Goal: Transaction & Acquisition: Obtain resource

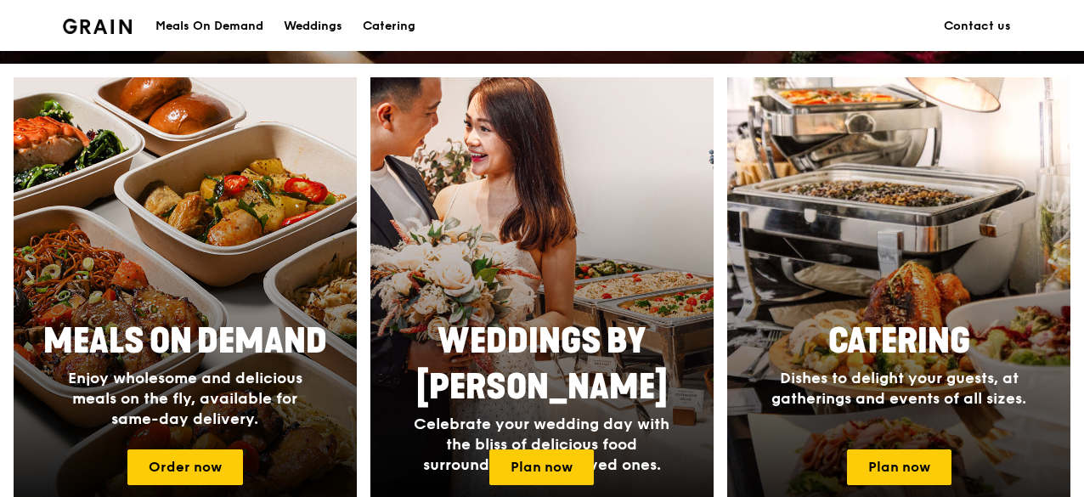
scroll to position [680, 0]
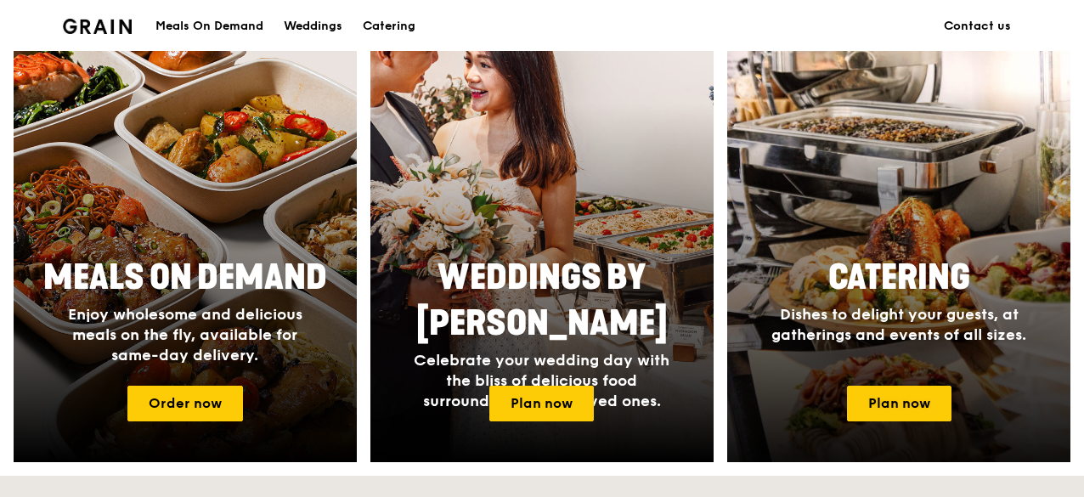
click at [913, 254] on div "Catering Dishes to delight your guests, at gatherings and events of all sizes." at bounding box center [899, 300] width 340 height 104
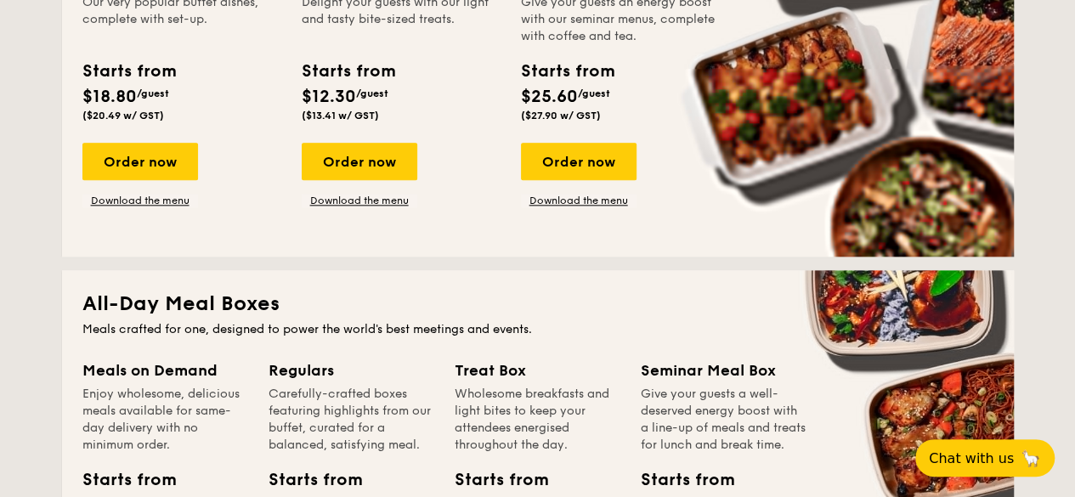
scroll to position [850, 0]
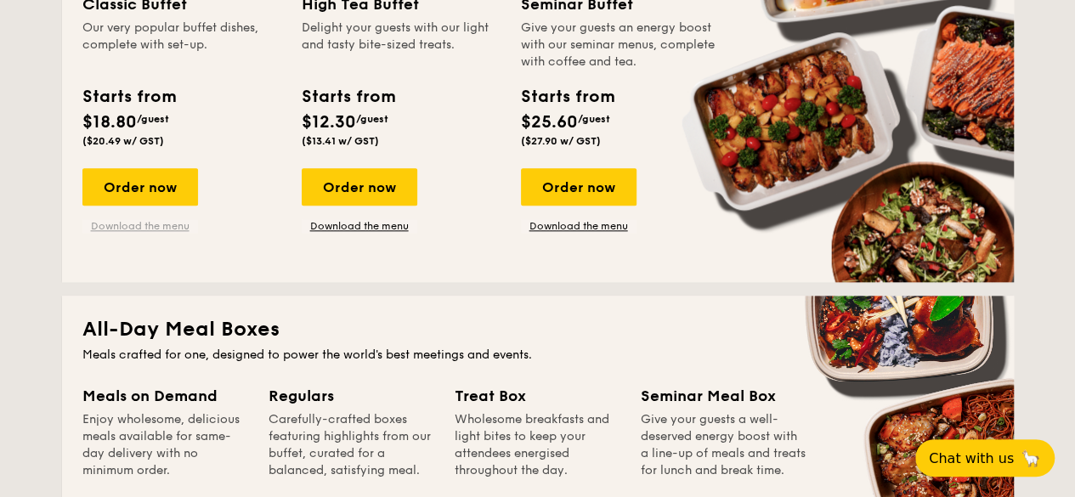
click at [150, 225] on link "Download the menu" at bounding box center [140, 226] width 116 height 14
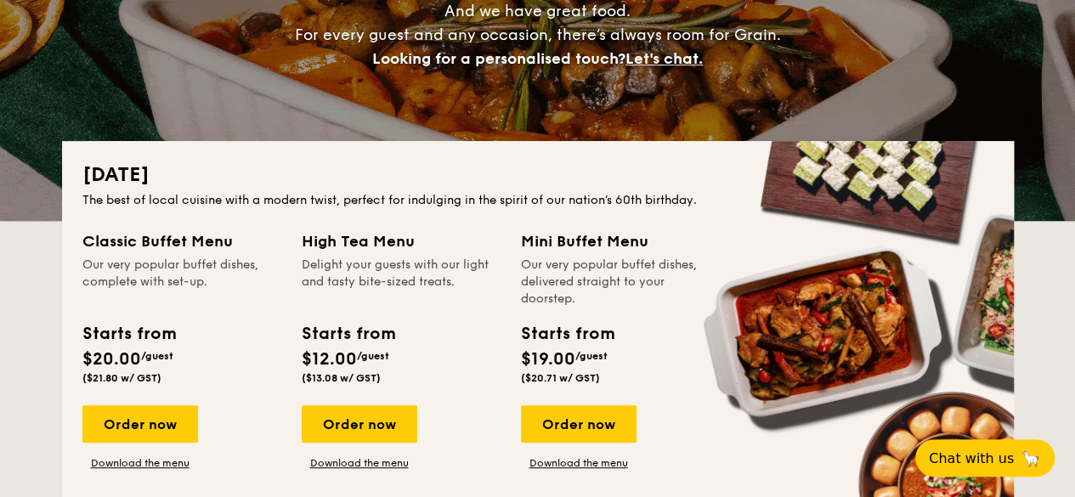
click at [145, 455] on div "Order now Download the menu" at bounding box center [140, 437] width 116 height 65
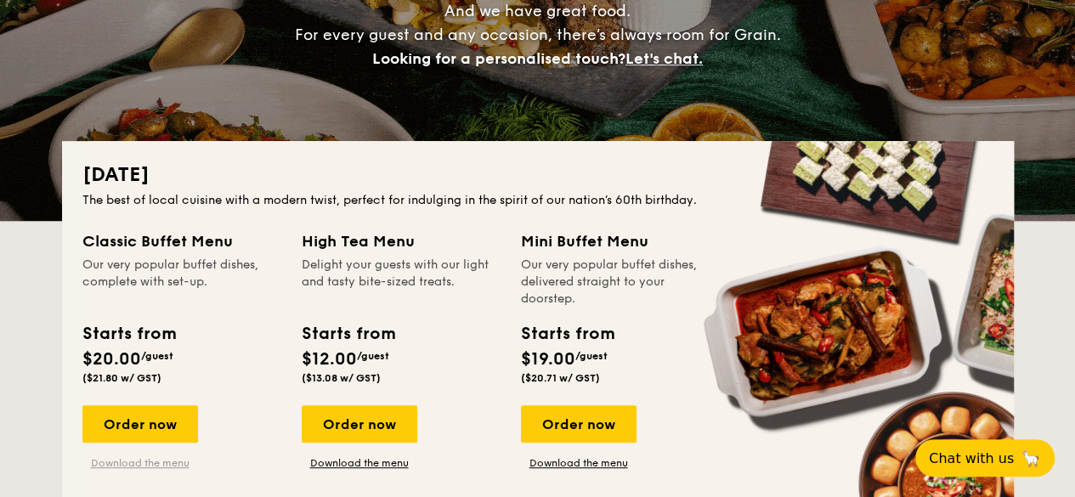
click at [145, 462] on link "Download the menu" at bounding box center [140, 463] width 116 height 14
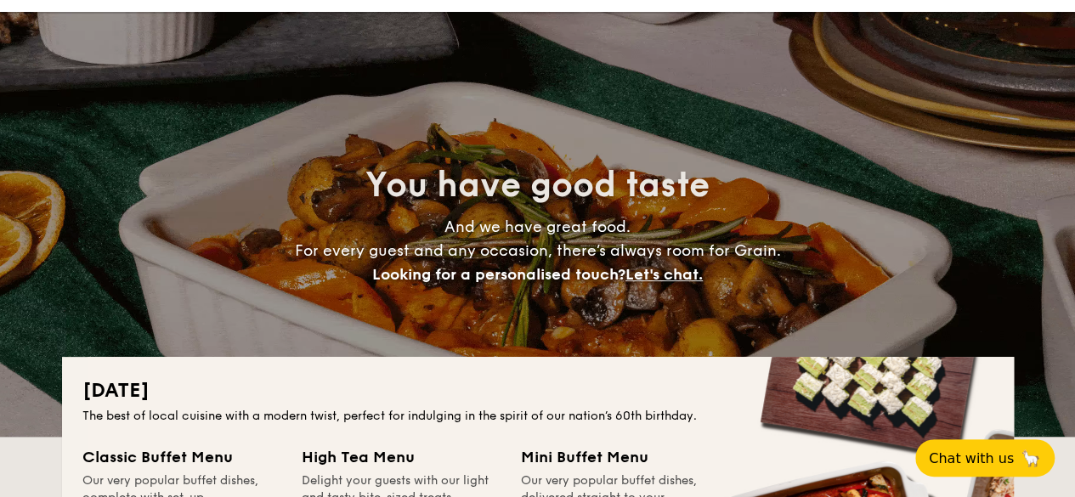
scroll to position [0, 0]
